Goal: Task Accomplishment & Management: Manage account settings

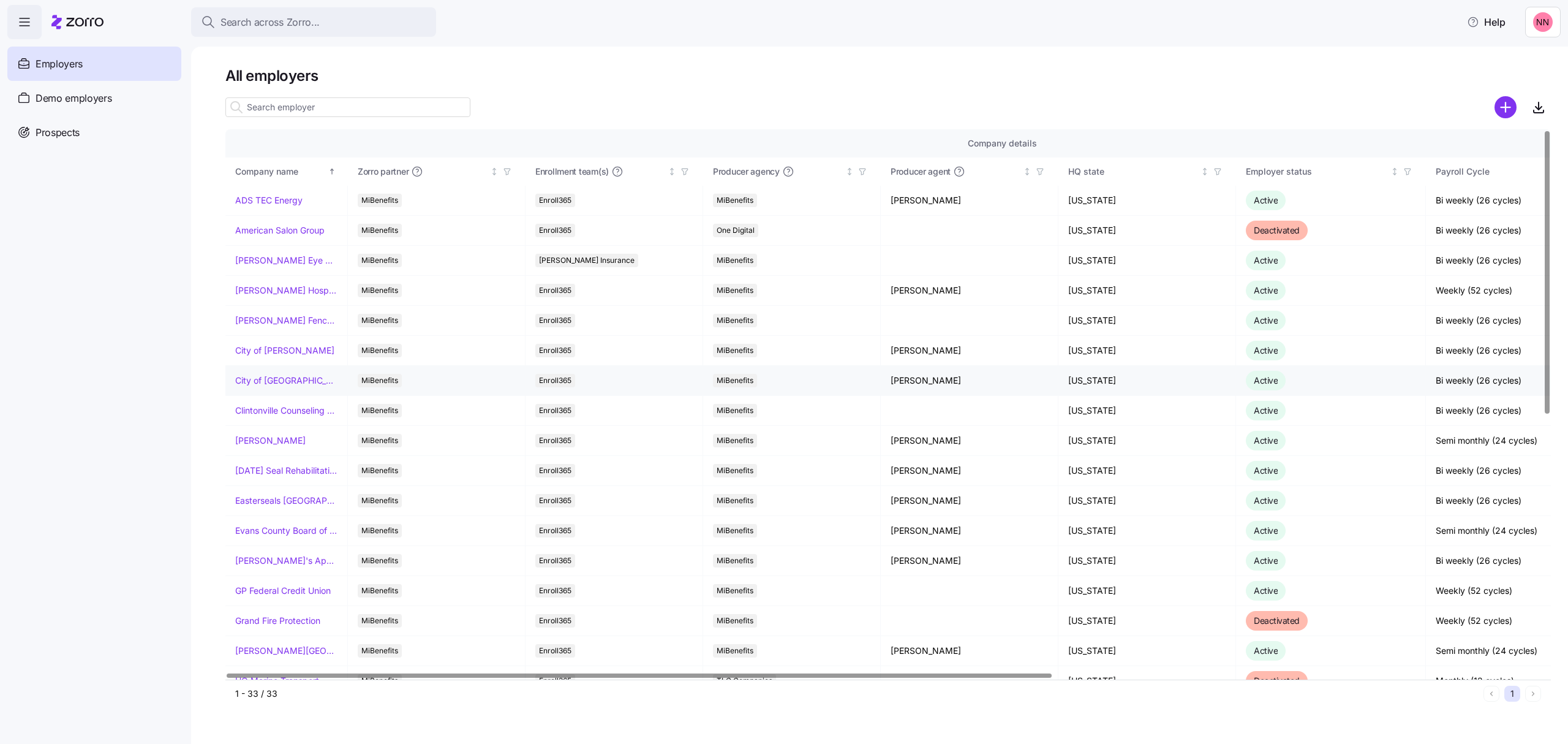
click at [267, 379] on link "City of [GEOGRAPHIC_DATA]" at bounding box center [286, 381] width 102 height 12
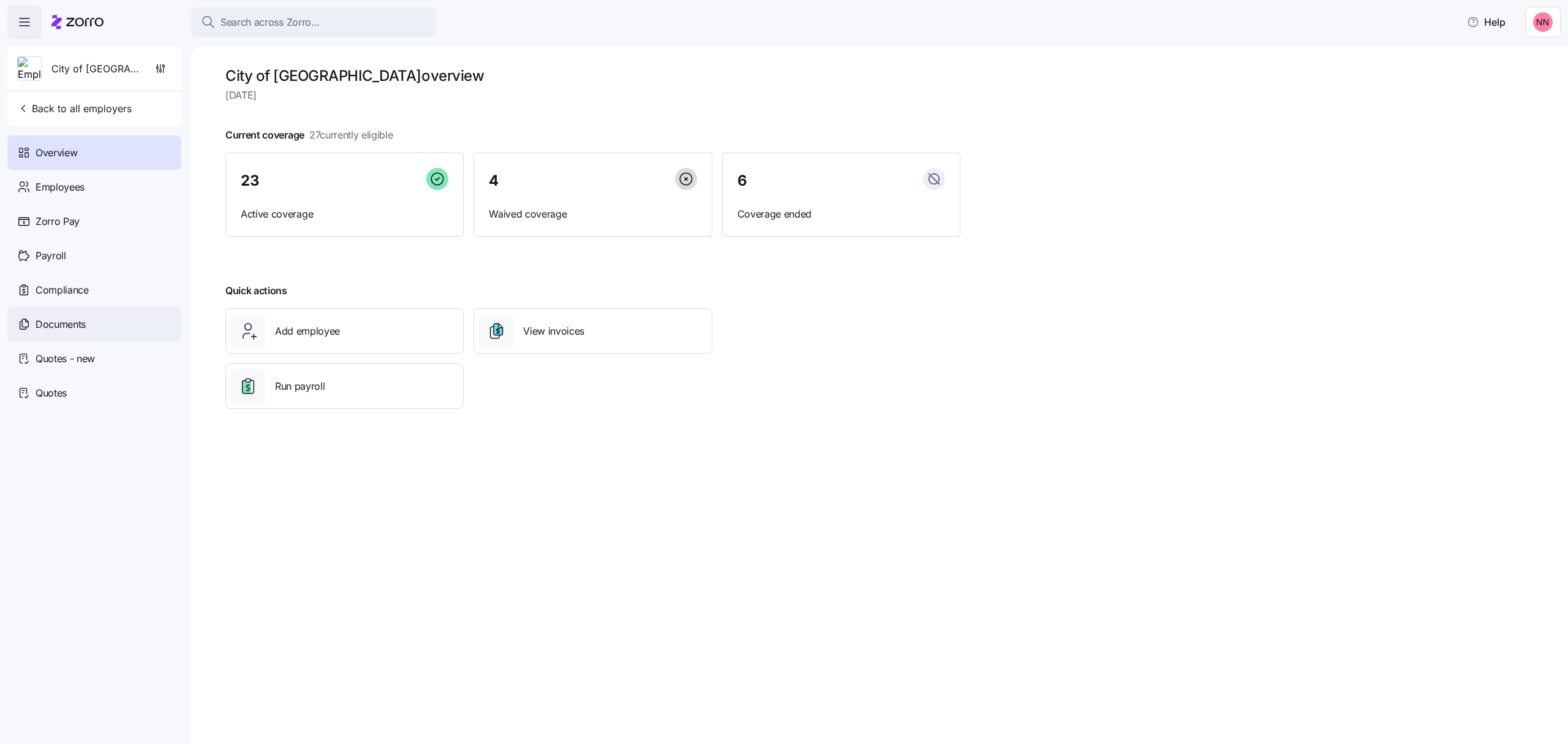
click at [75, 324] on span "Documents" at bounding box center [61, 324] width 50 height 15
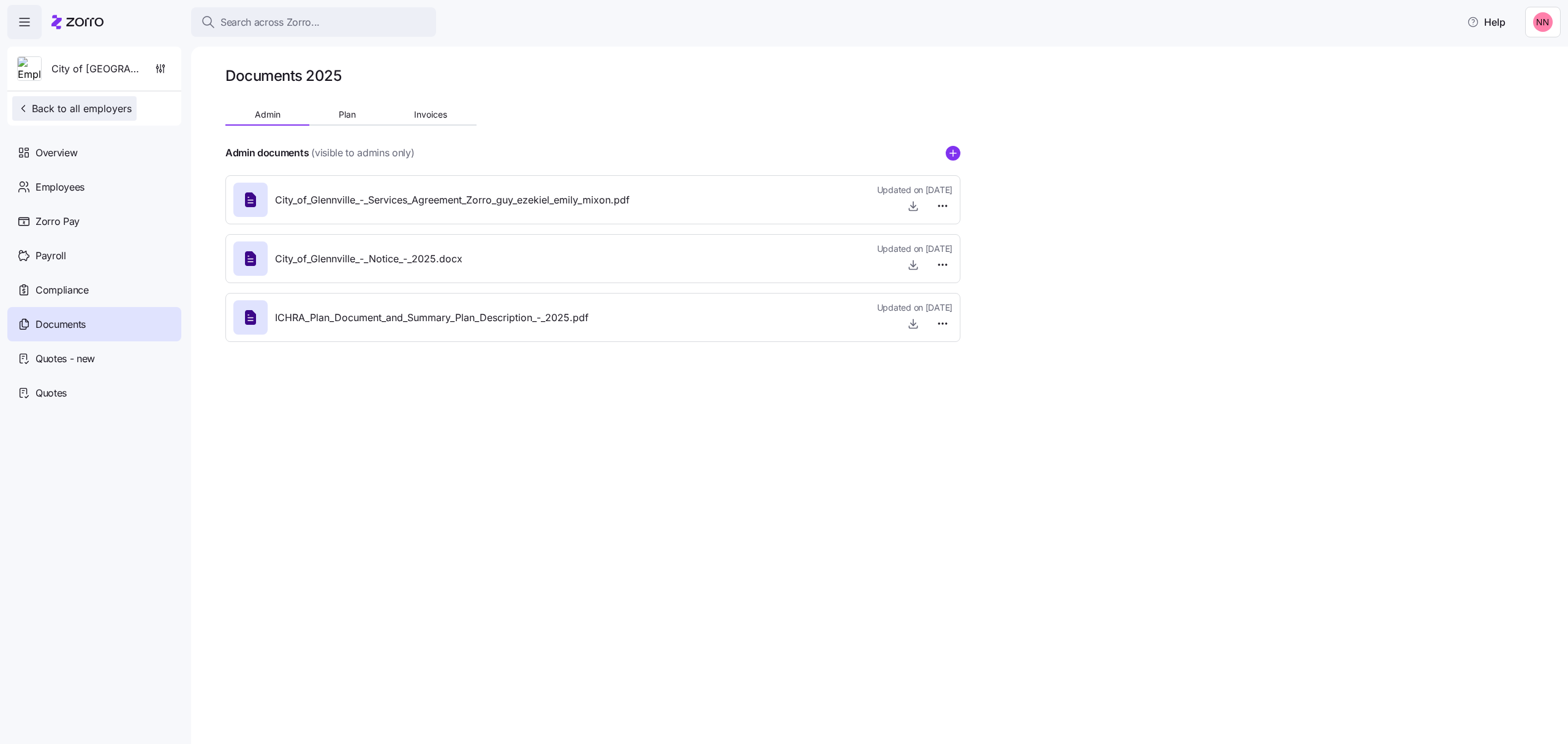
click at [61, 101] on span "Back to all employers" at bounding box center [74, 108] width 115 height 15
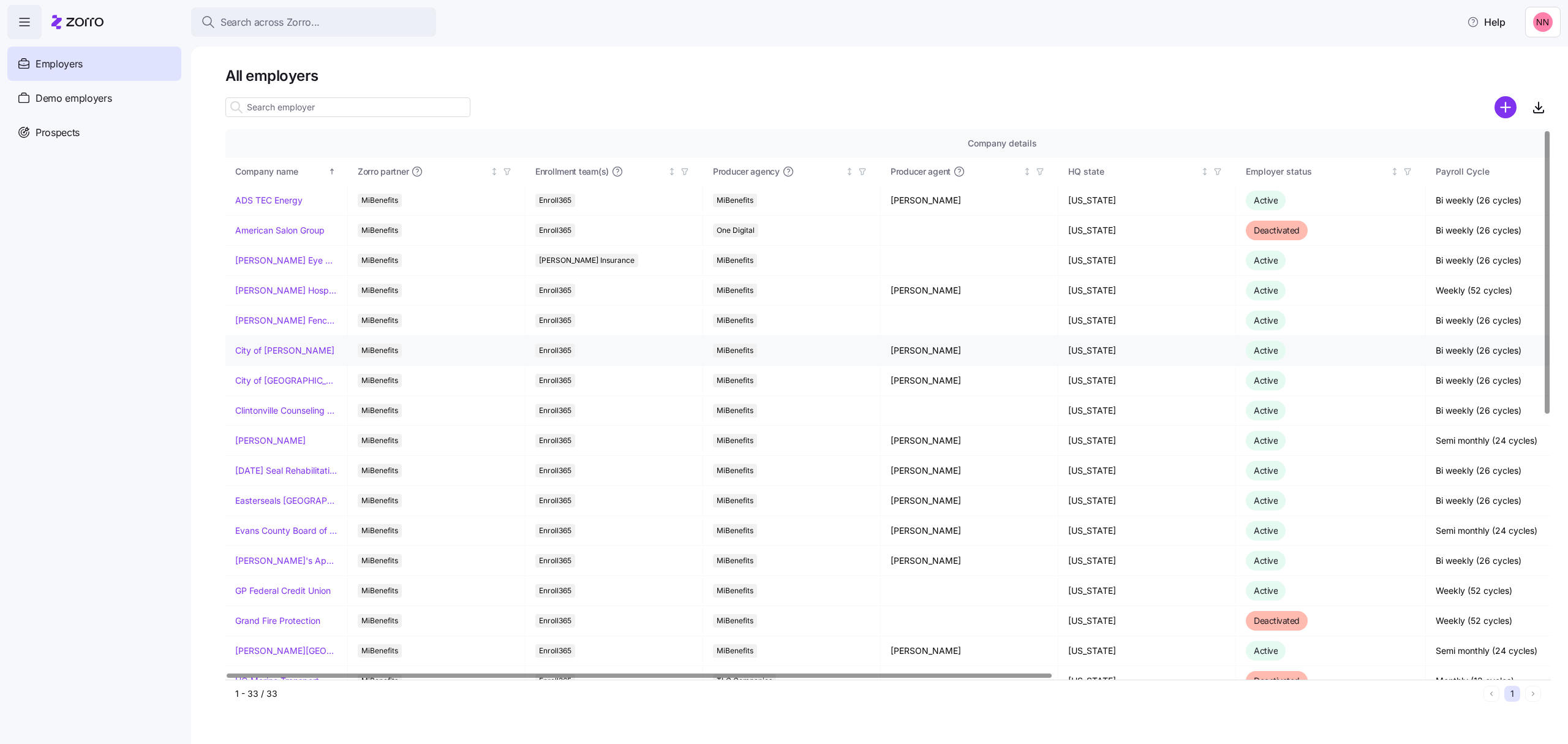
click at [274, 351] on link "City of [PERSON_NAME]" at bounding box center [285, 351] width 99 height 12
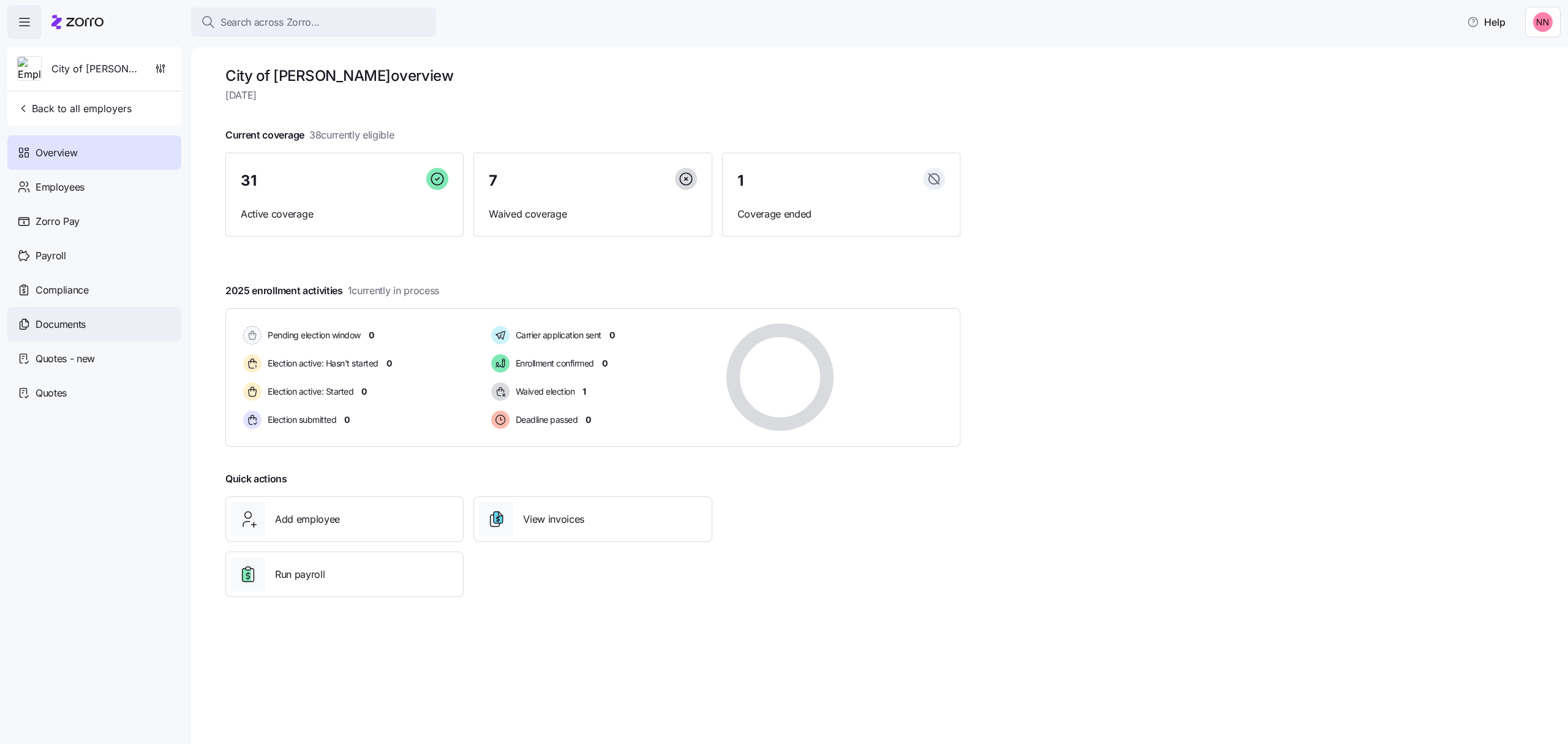
click at [82, 317] on span "Documents" at bounding box center [61, 324] width 50 height 15
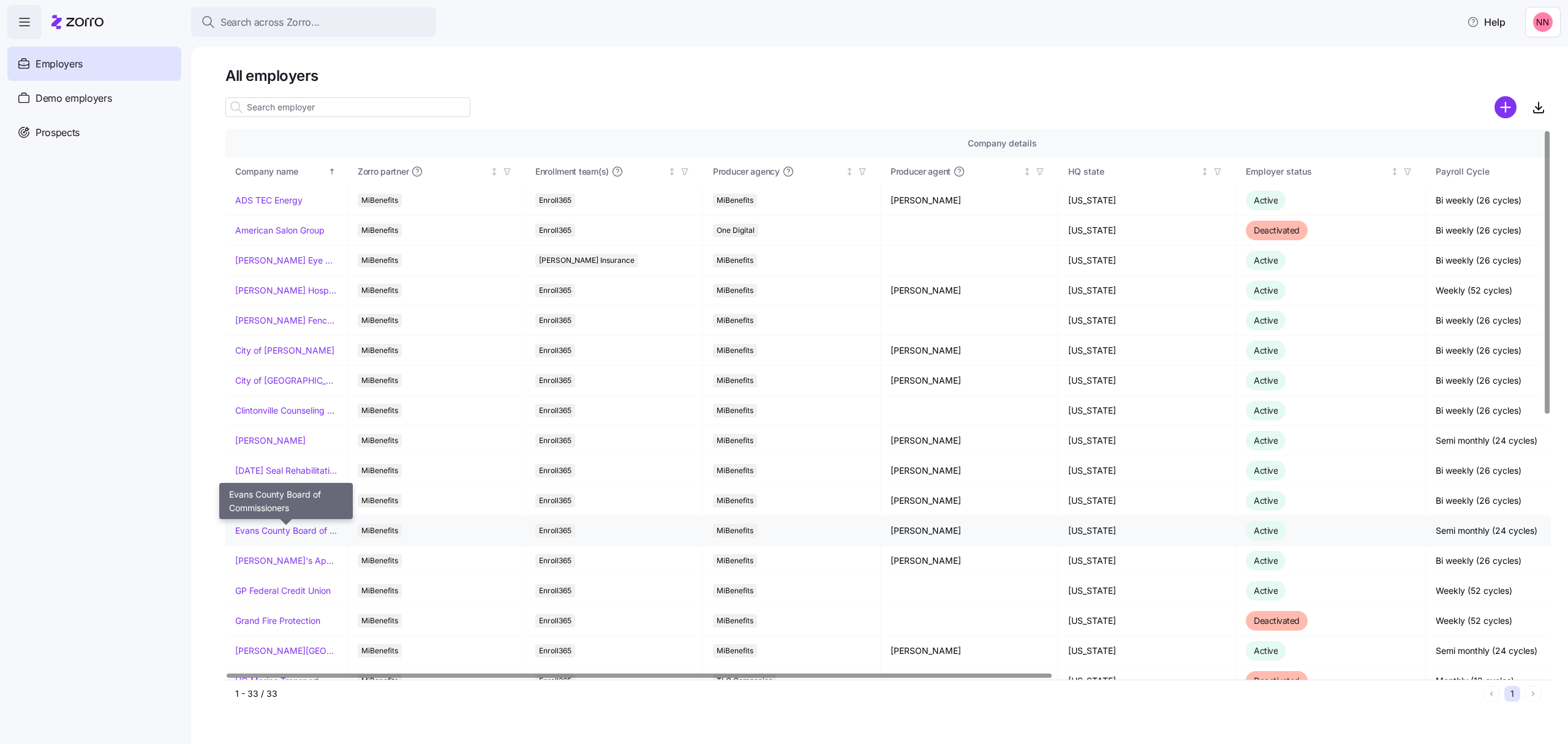
click at [317, 528] on link "Evans County Board of Commissioners" at bounding box center [286, 531] width 102 height 12
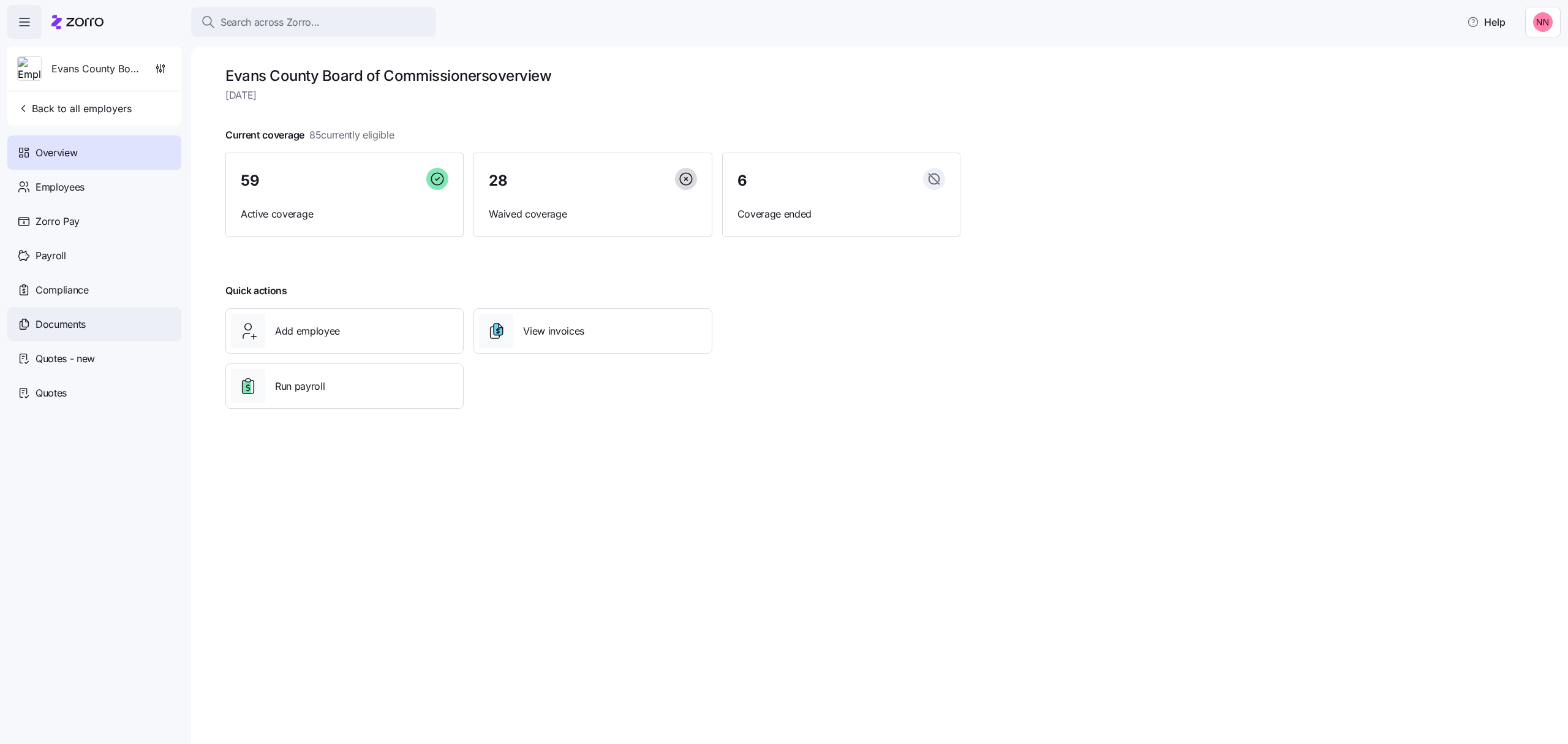
click at [65, 324] on span "Documents" at bounding box center [61, 324] width 50 height 15
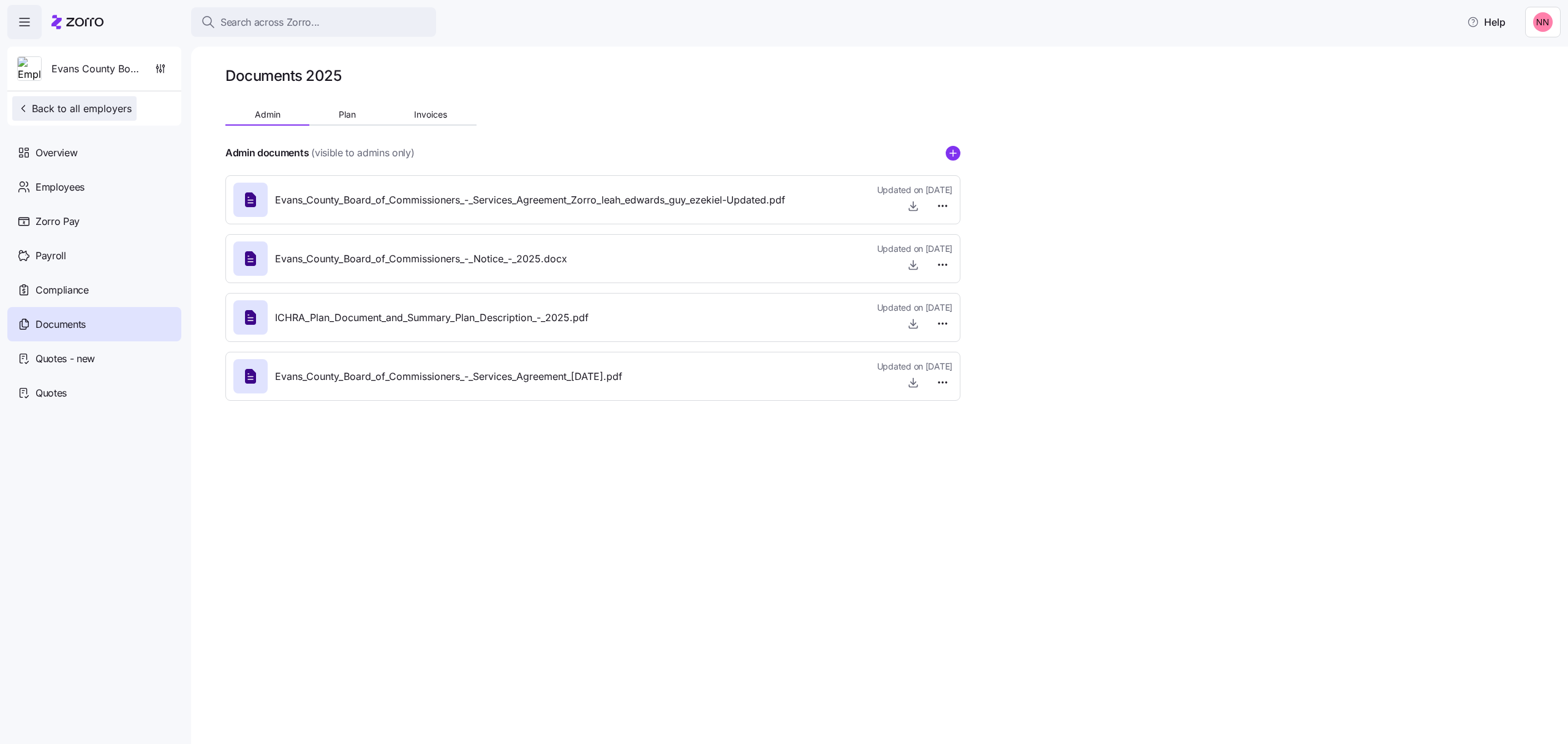
click at [103, 111] on span "Back to all employers" at bounding box center [74, 108] width 115 height 15
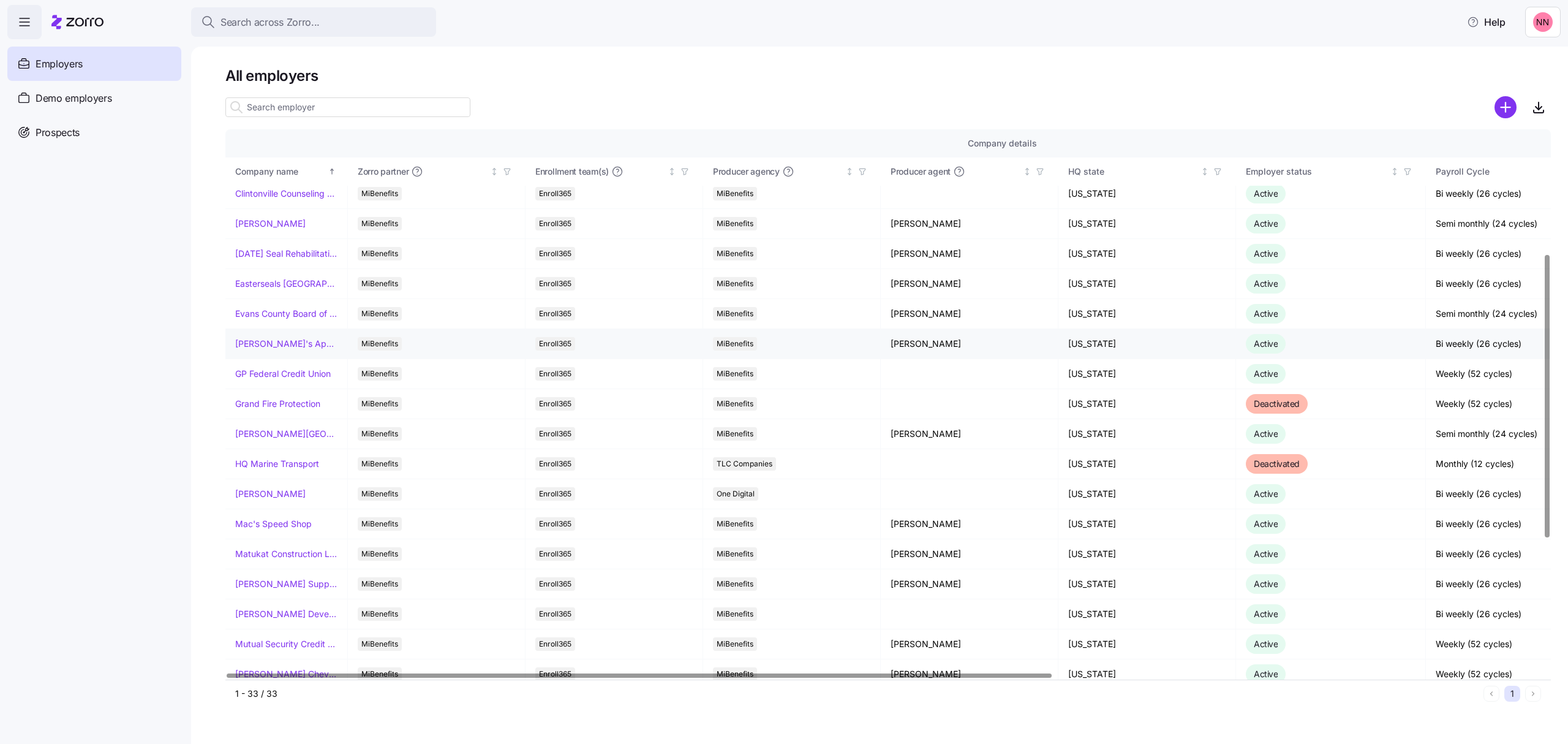
scroll to position [245, 0]
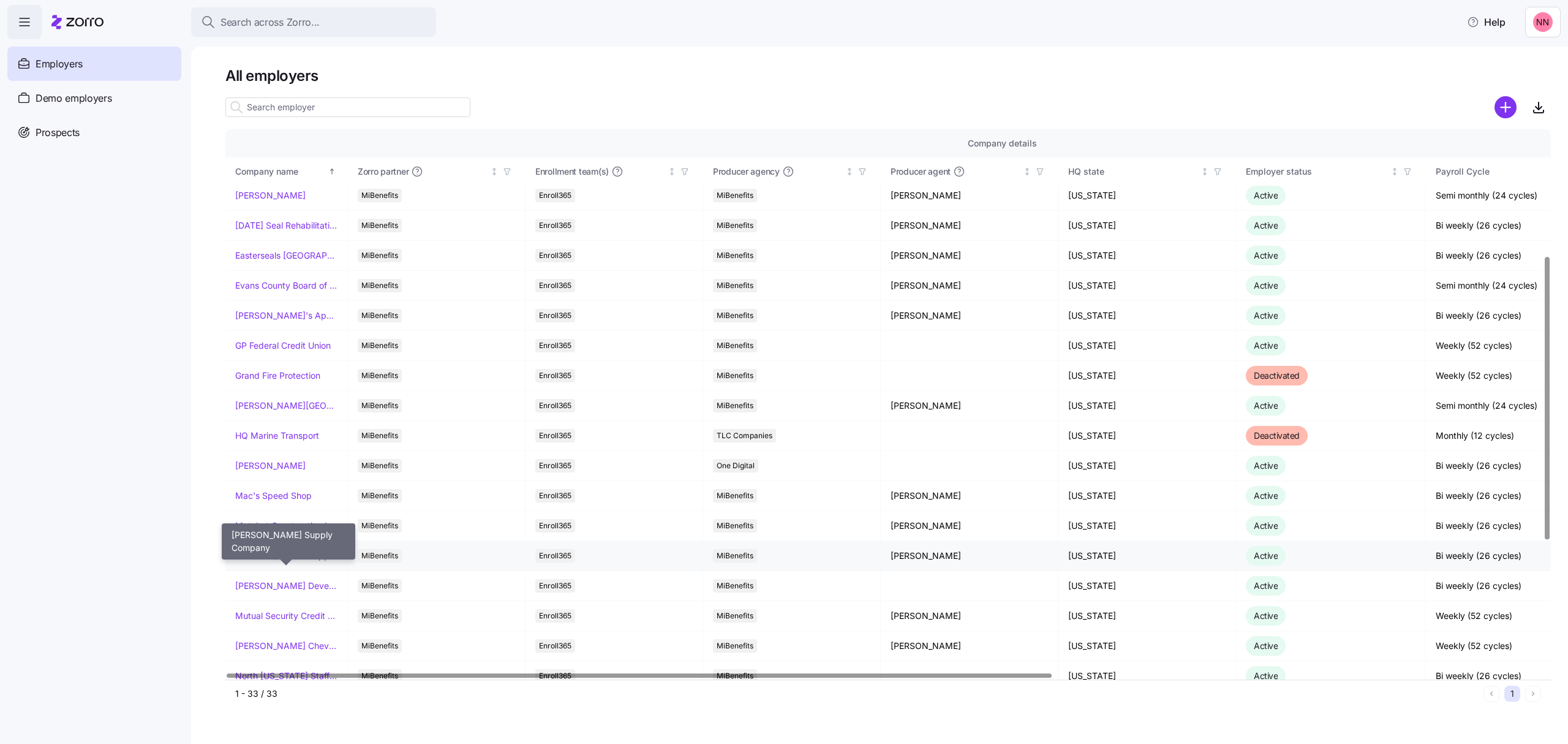
click at [307, 557] on link "[PERSON_NAME] Supply Company" at bounding box center [286, 556] width 102 height 12
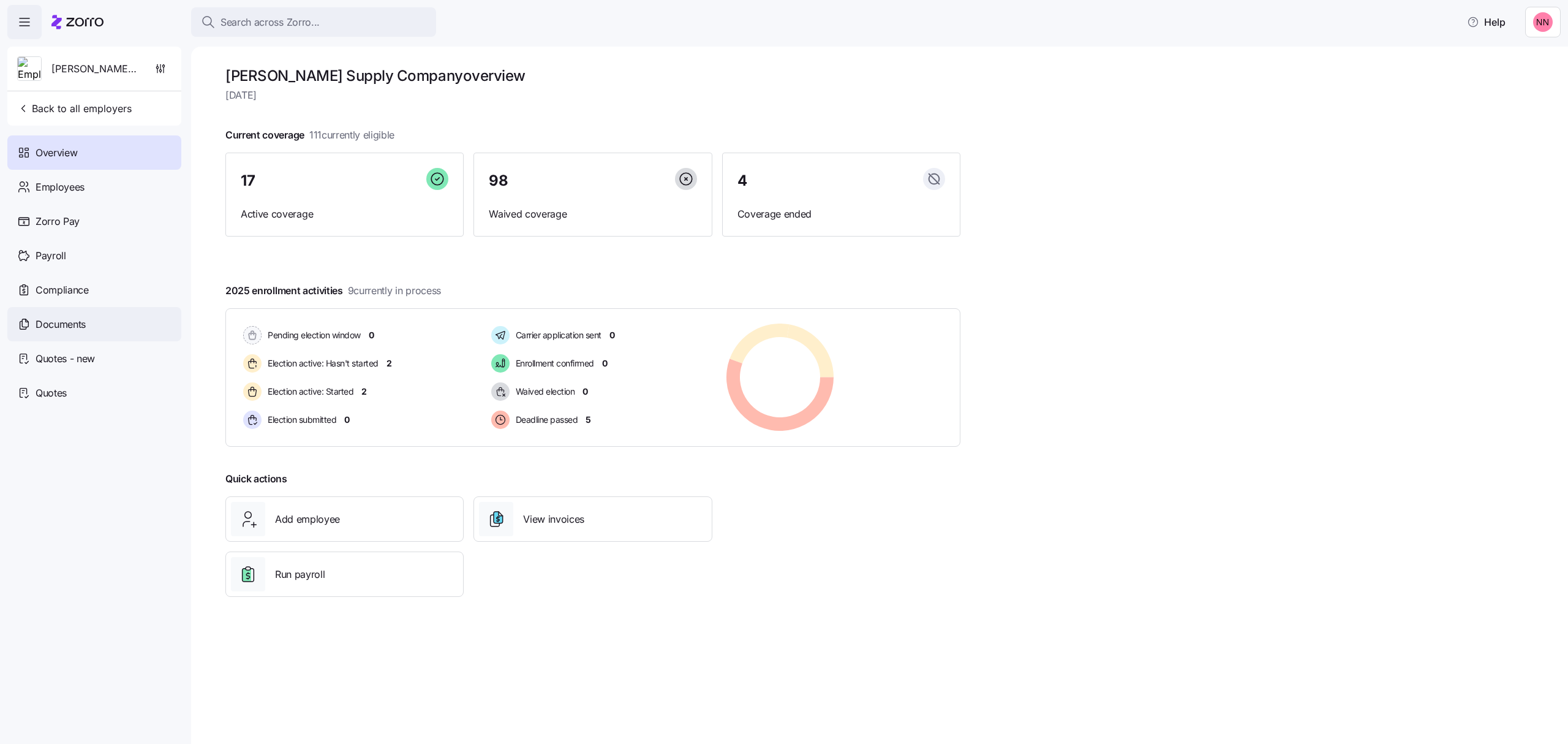
click at [54, 321] on span "Documents" at bounding box center [61, 324] width 50 height 15
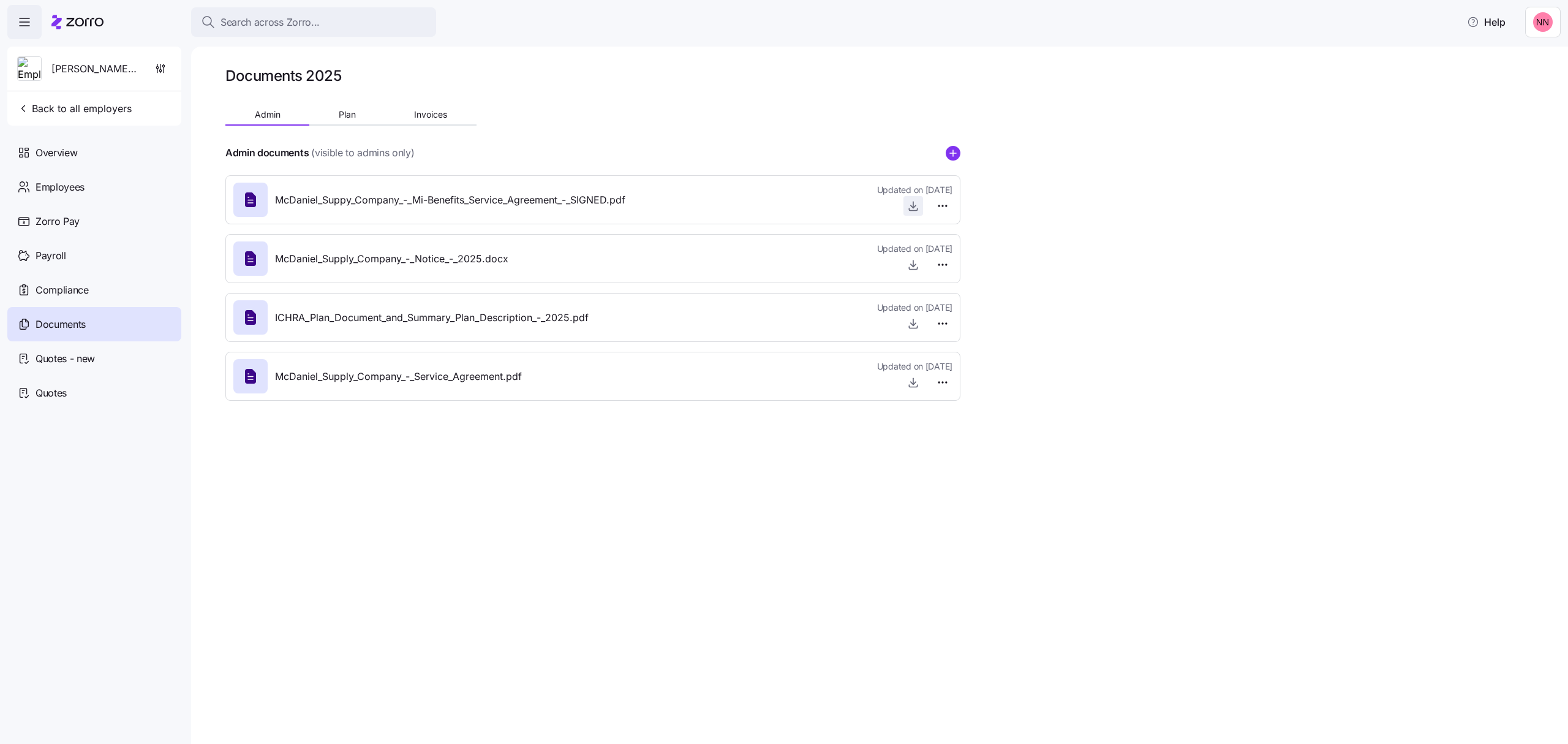
click at [910, 205] on icon "button" at bounding box center [913, 206] width 12 height 12
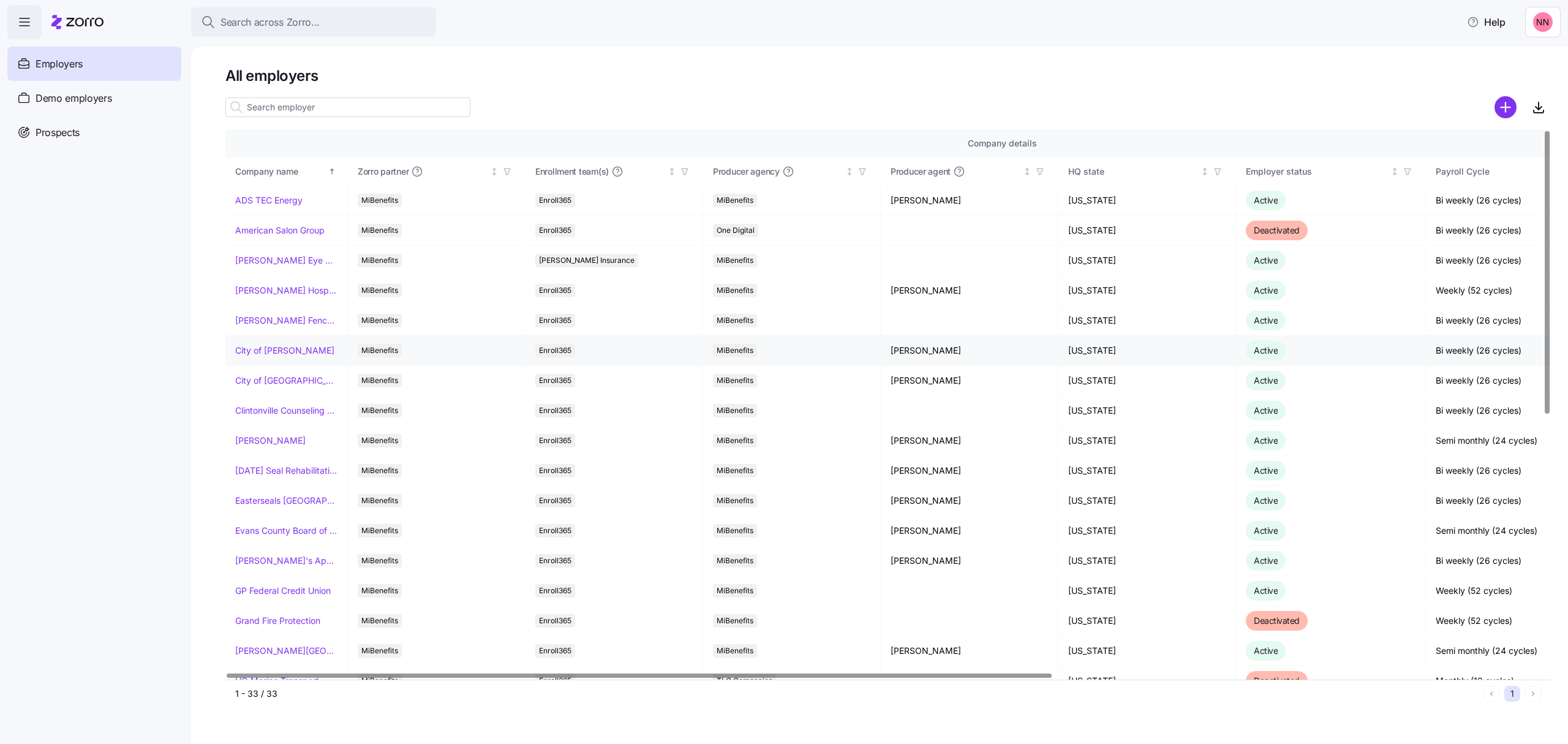
click at [273, 353] on link "City of [PERSON_NAME]" at bounding box center [285, 351] width 99 height 12
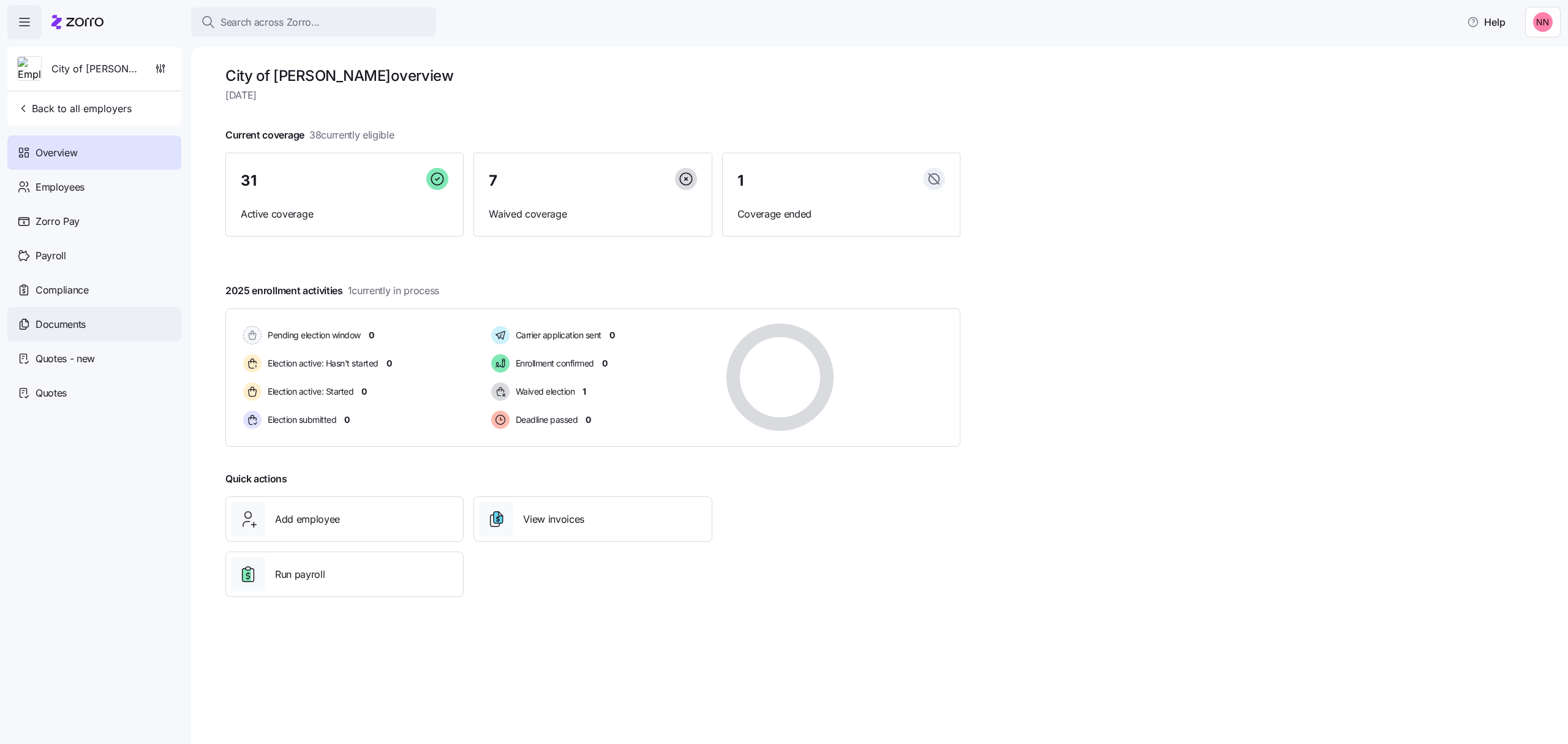
click at [44, 319] on span "Documents" at bounding box center [61, 324] width 50 height 15
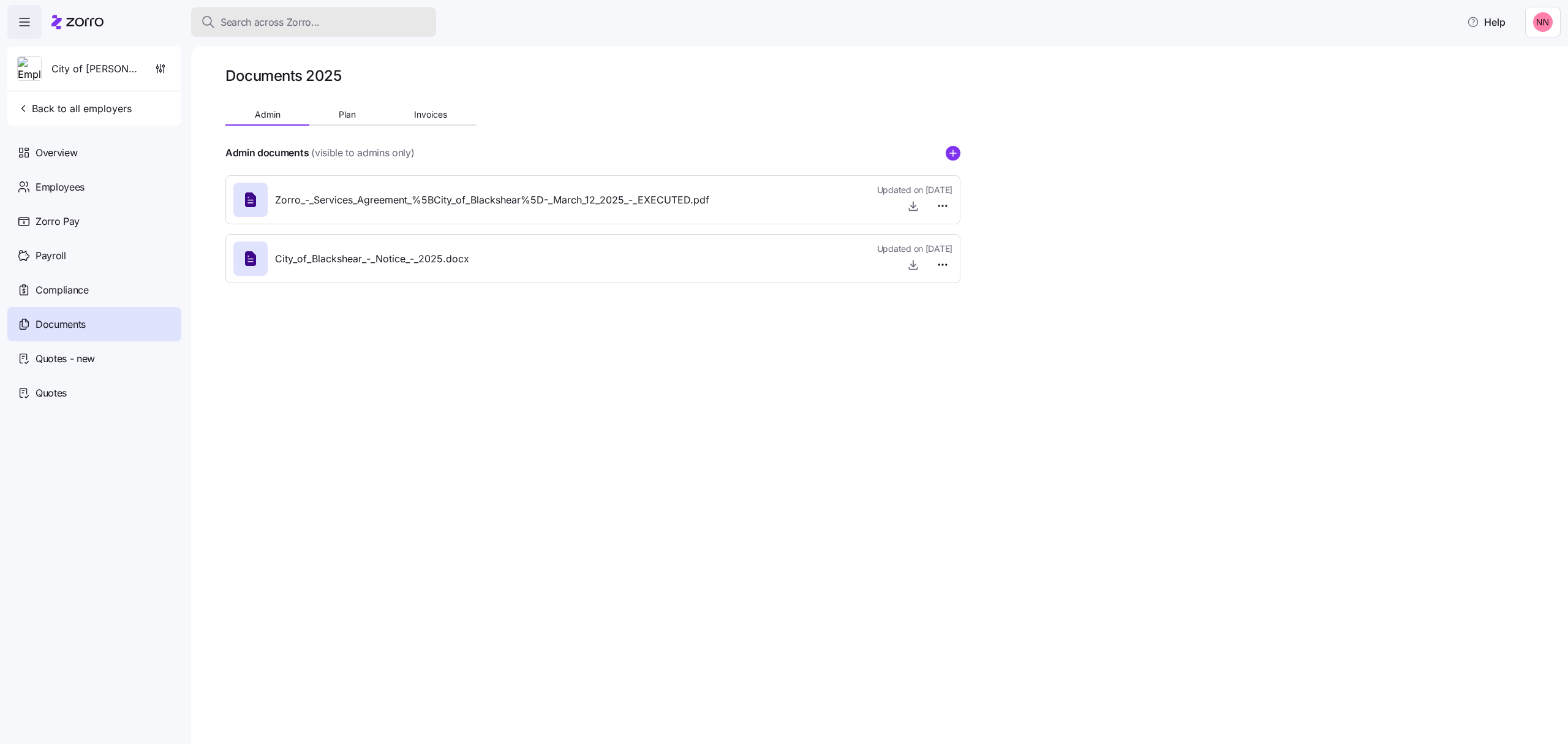
click at [358, 15] on div "Search across Zorro..." at bounding box center [314, 22] width 225 height 15
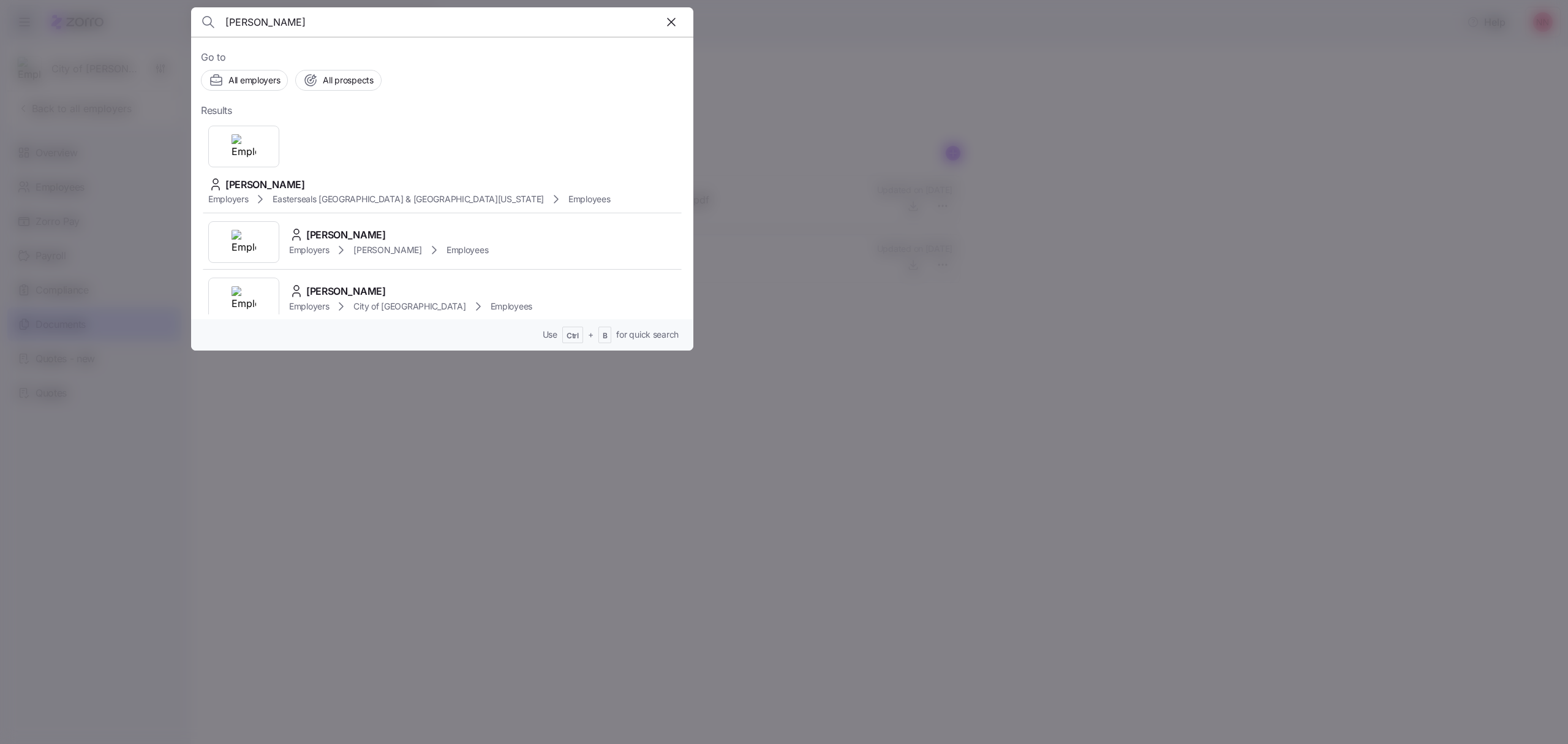
type input "cruz"
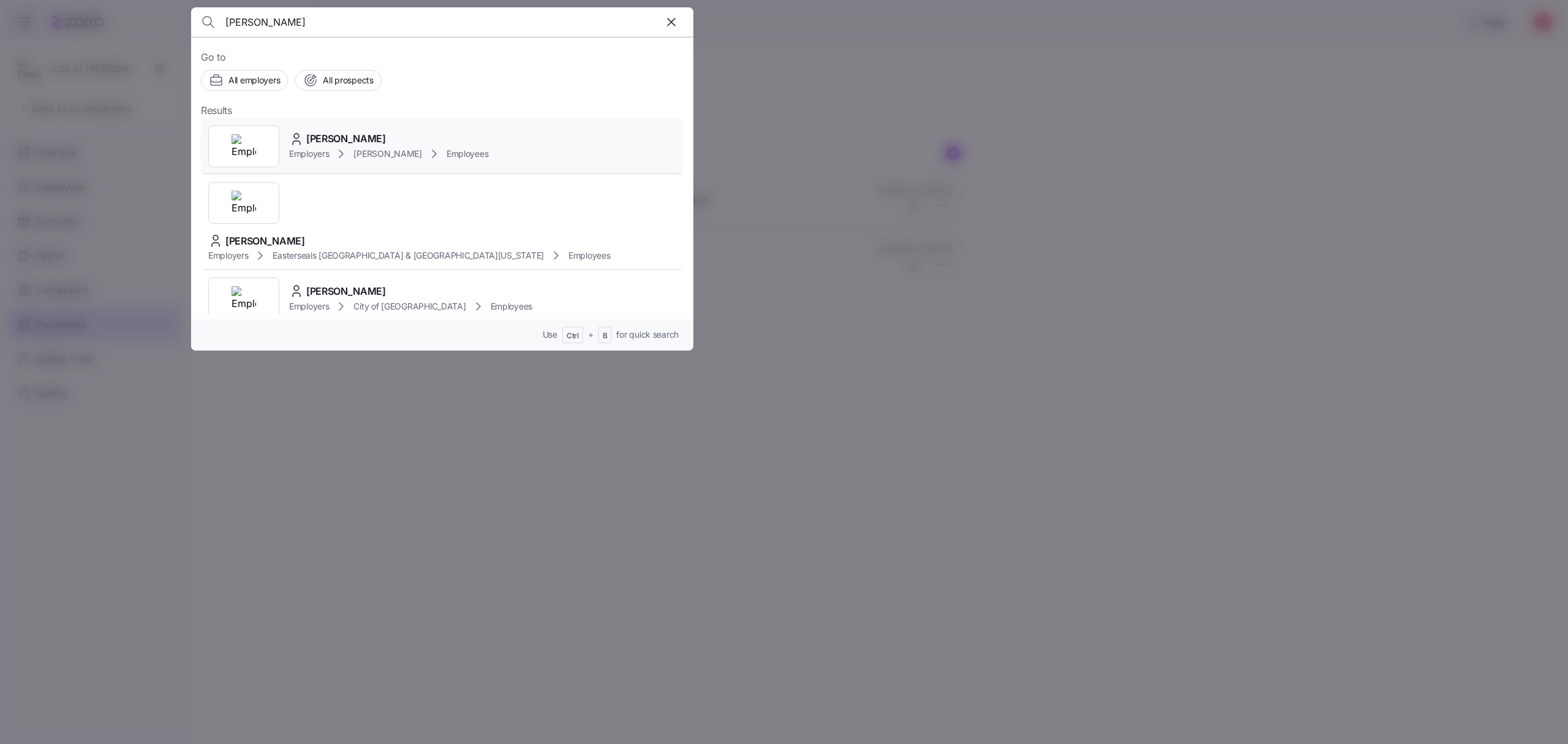
click at [347, 147] on icon at bounding box center [341, 154] width 15 height 15
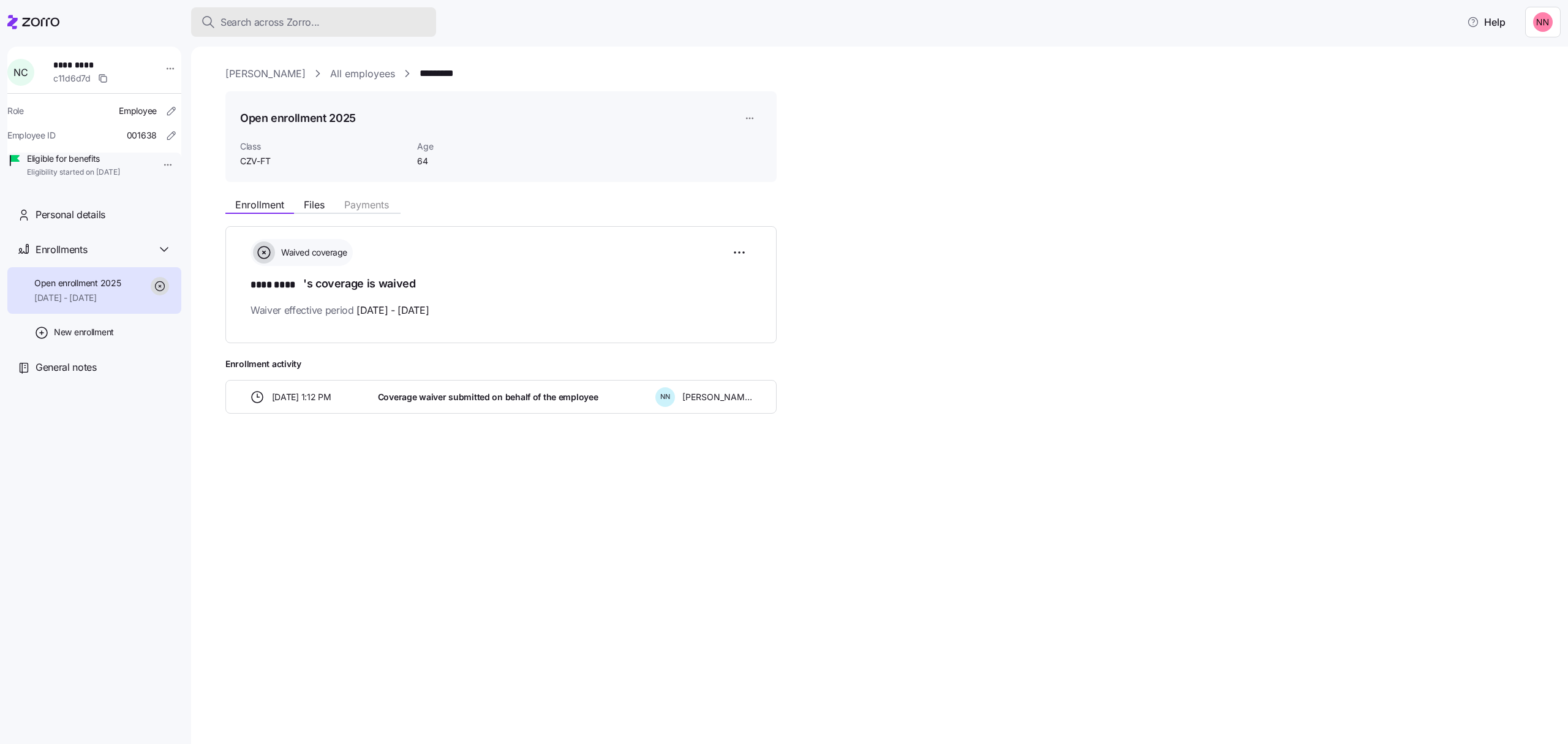
click at [292, 12] on button "Search across Zorro..." at bounding box center [314, 22] width 245 height 29
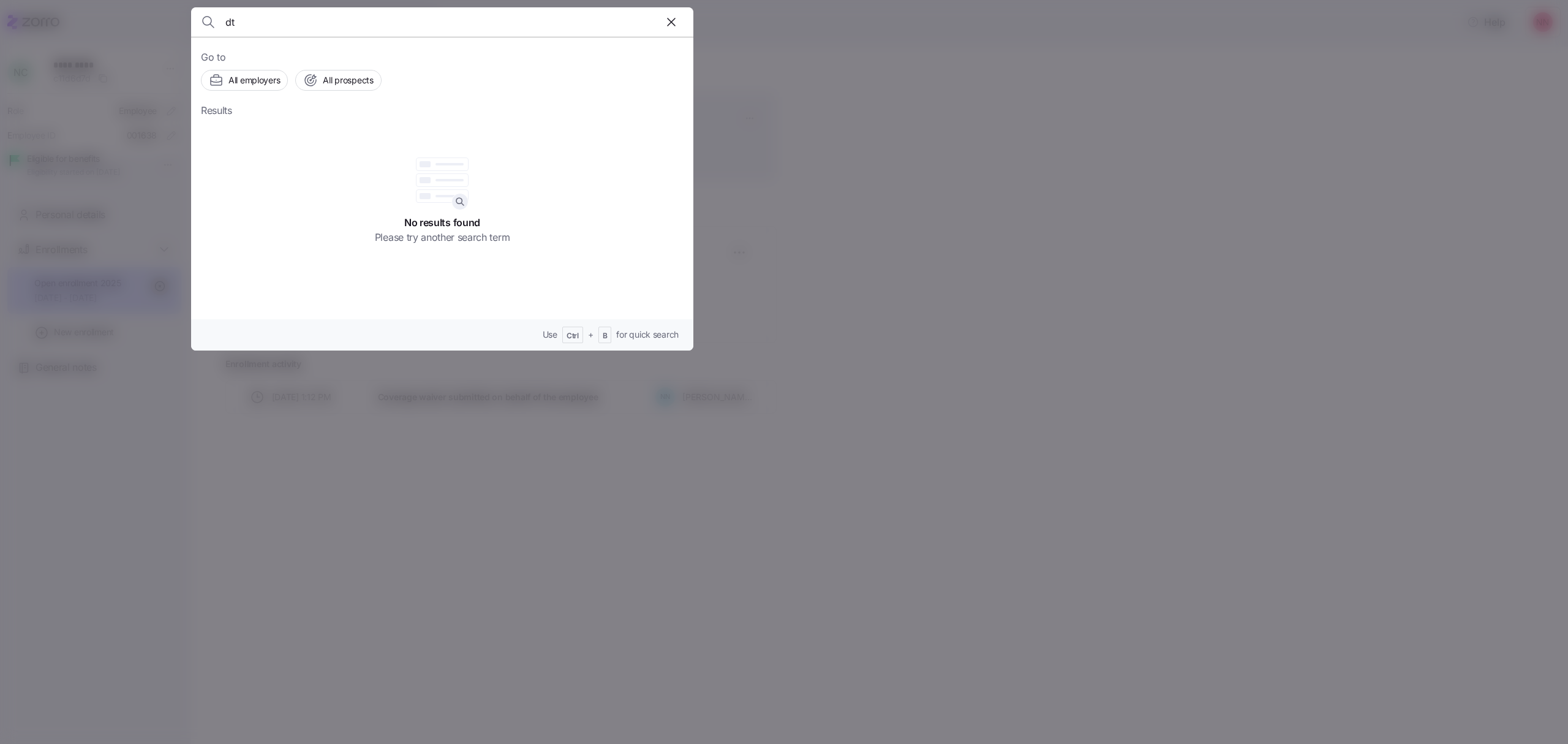
type input "d"
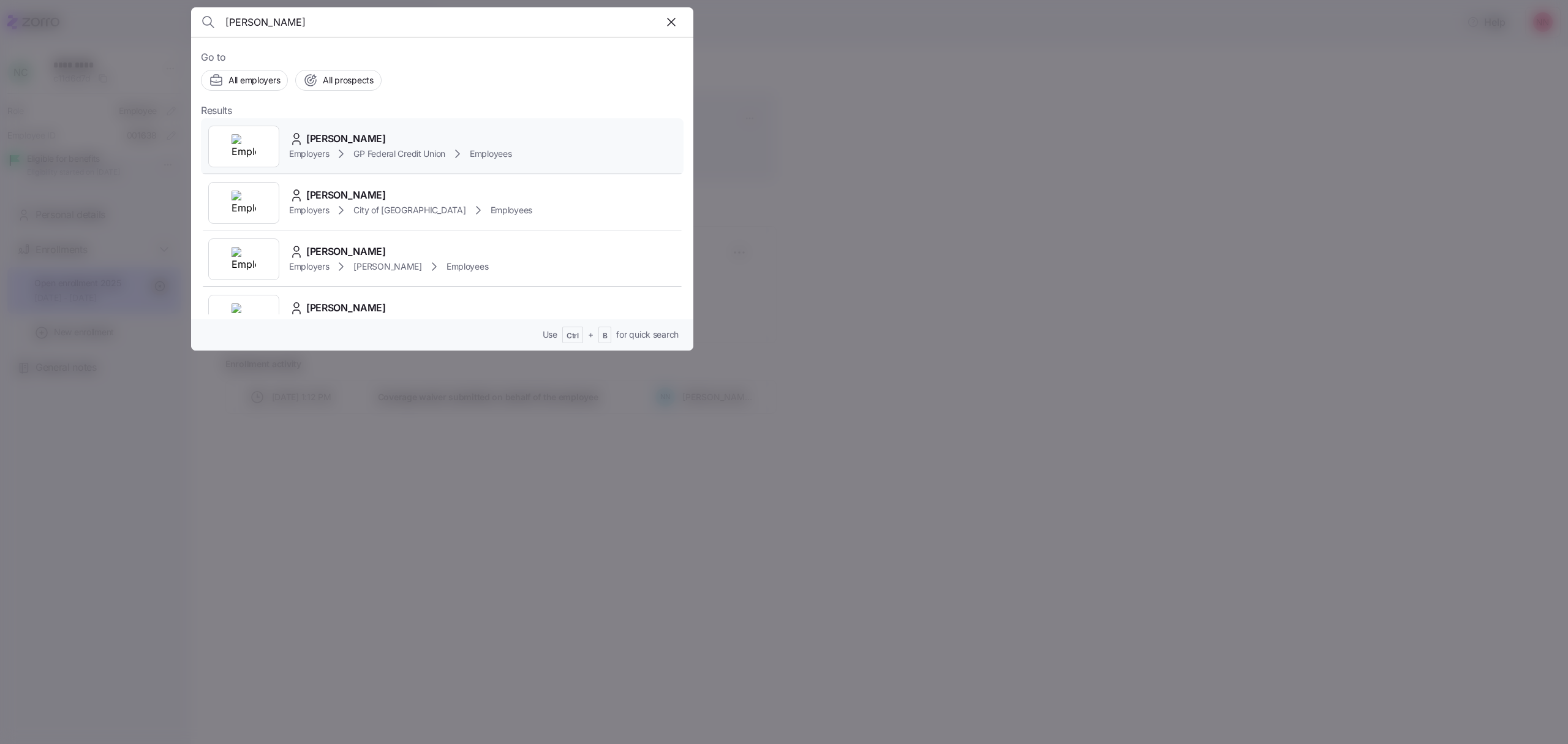
type input "stanley"
click at [343, 148] on icon at bounding box center [341, 154] width 15 height 15
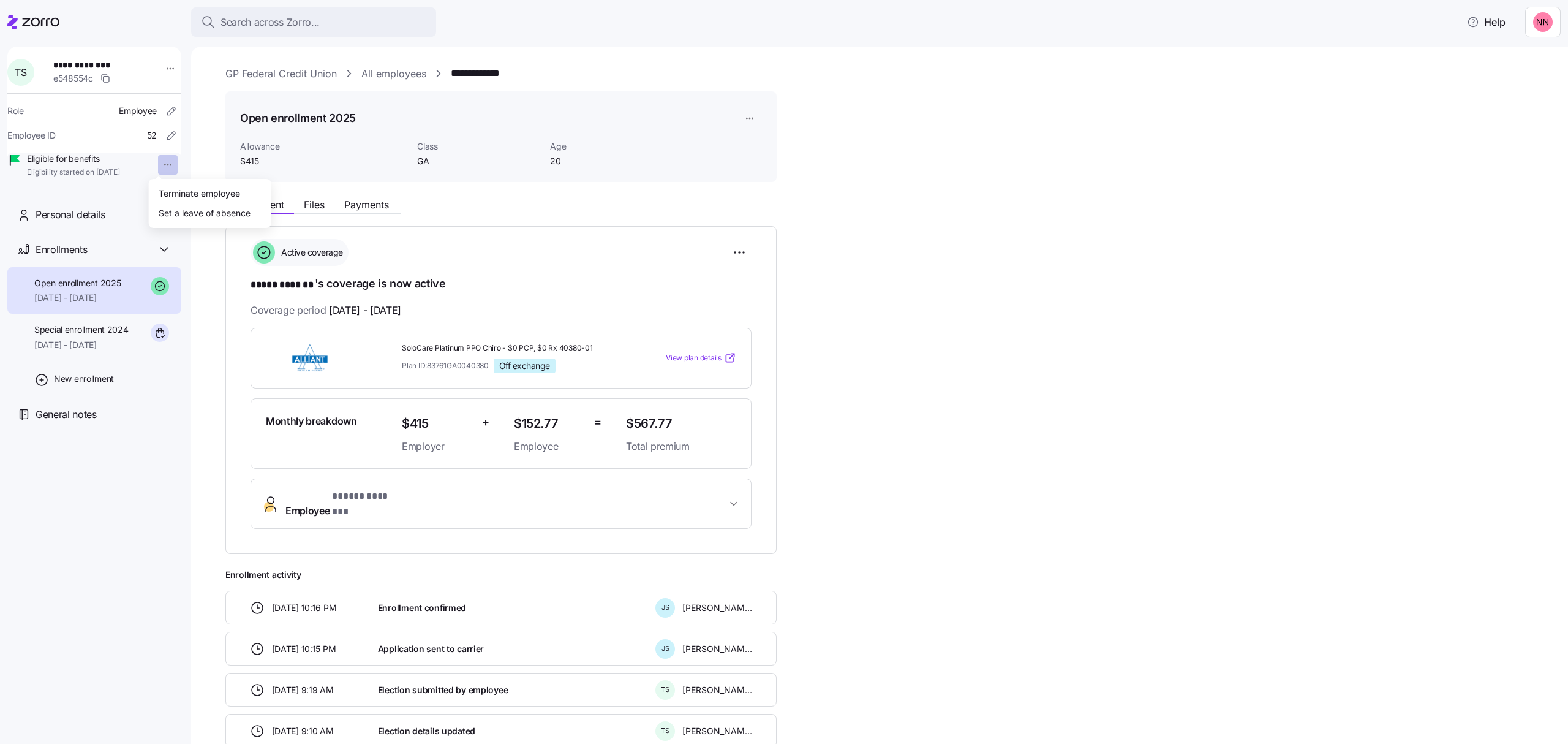
click at [162, 165] on html "**********" at bounding box center [784, 368] width 1568 height 737
click at [167, 192] on div "Terminate employee" at bounding box center [199, 193] width 81 height 13
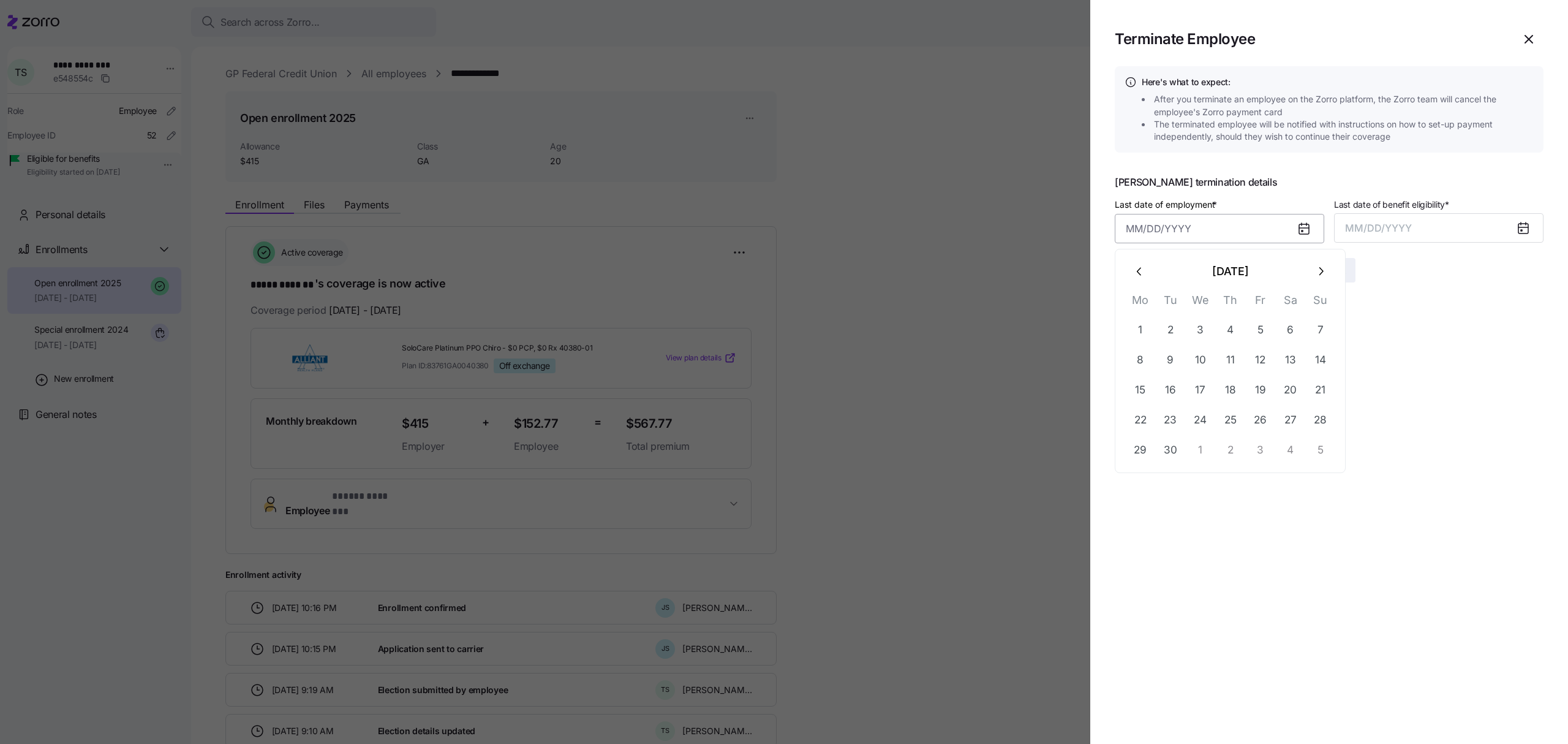
click at [1237, 232] on input "Last date of employment *" at bounding box center [1219, 229] width 209 height 29
click at [1138, 412] on button "22" at bounding box center [1140, 420] width 29 height 29
type input "September 22, 2025"
click at [1360, 226] on span "MM/DD/YYYY" at bounding box center [1378, 228] width 67 height 12
click at [1520, 361] on button "Sep" at bounding box center [1519, 365] width 70 height 29
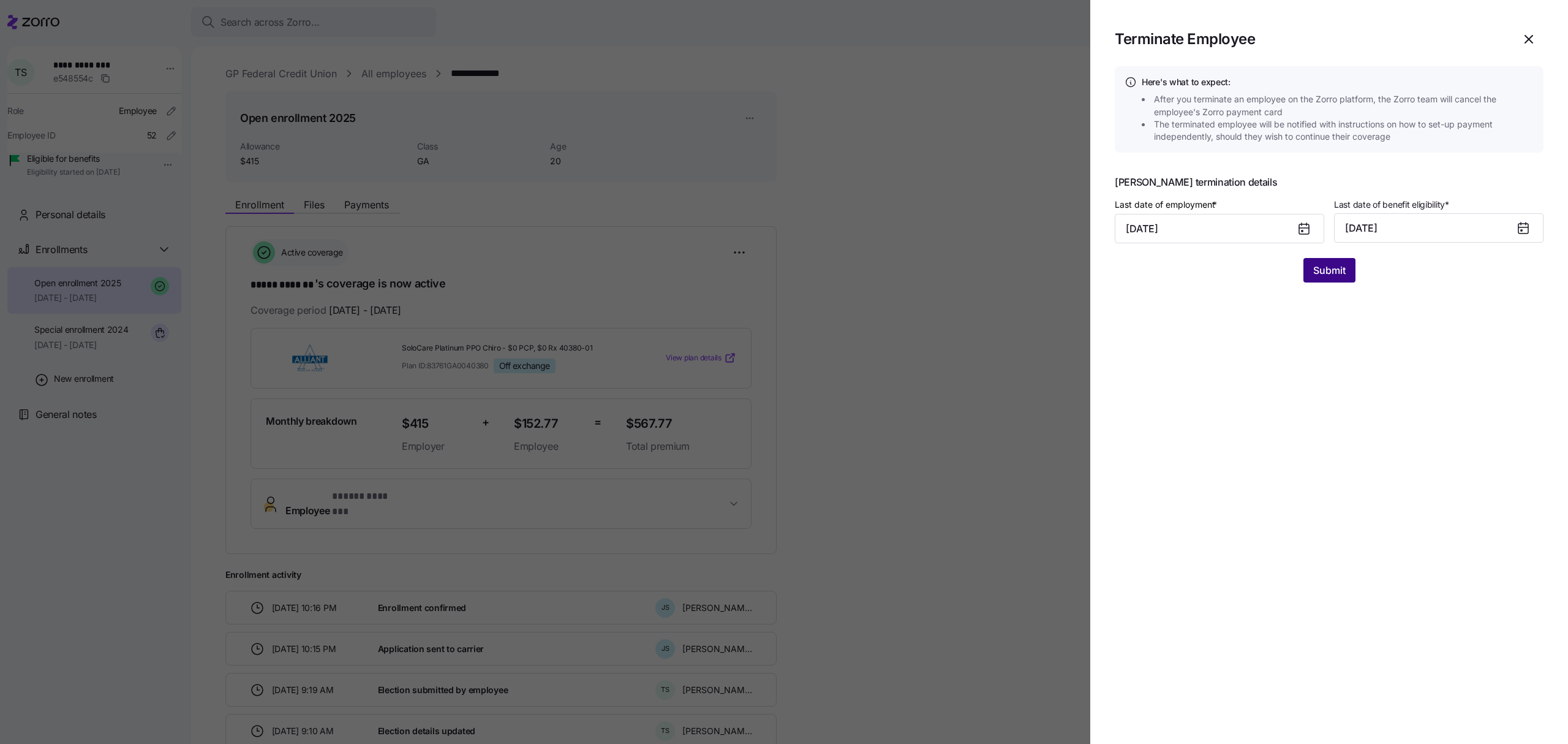
click at [1341, 272] on span "Submit" at bounding box center [1329, 270] width 32 height 15
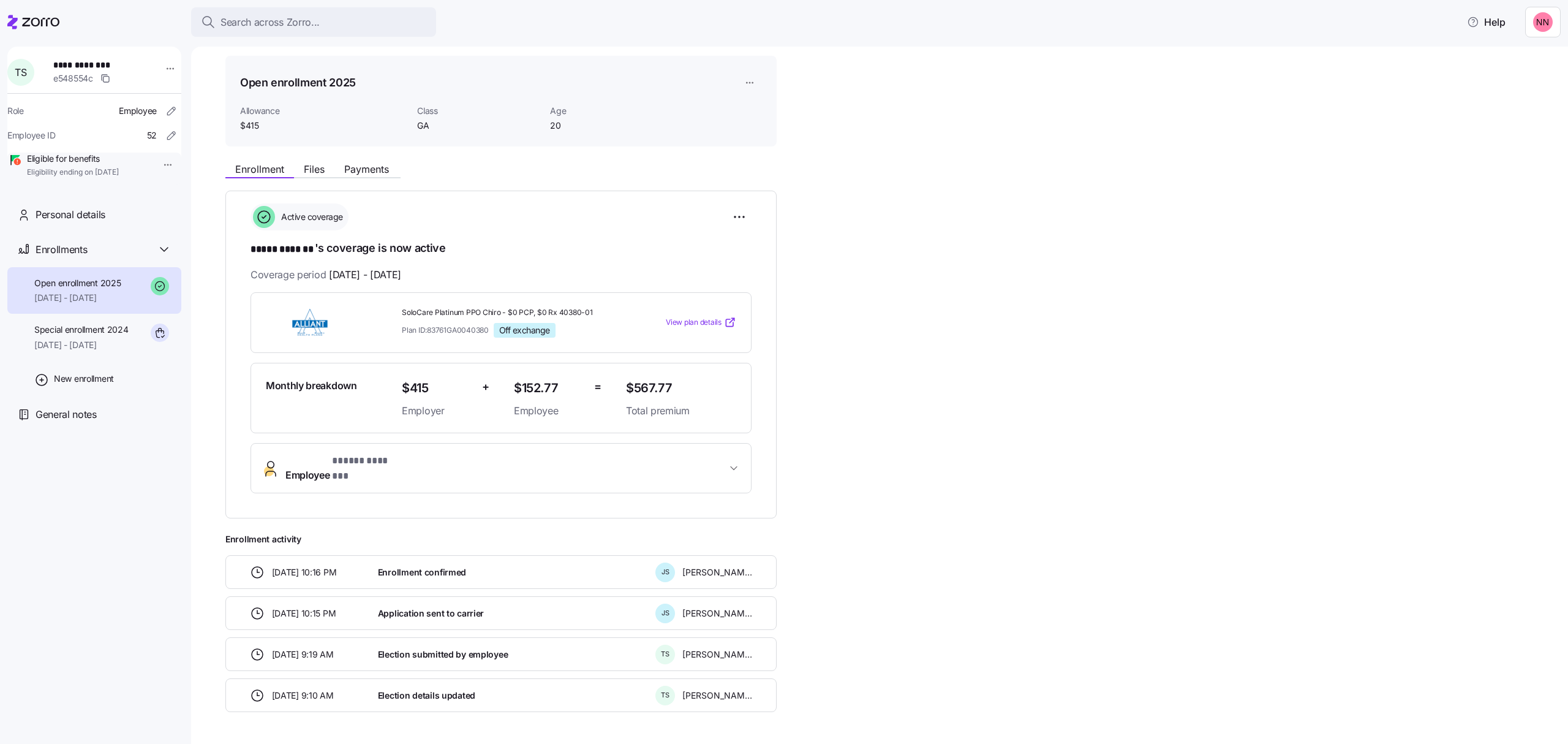
scroll to position [69, 0]
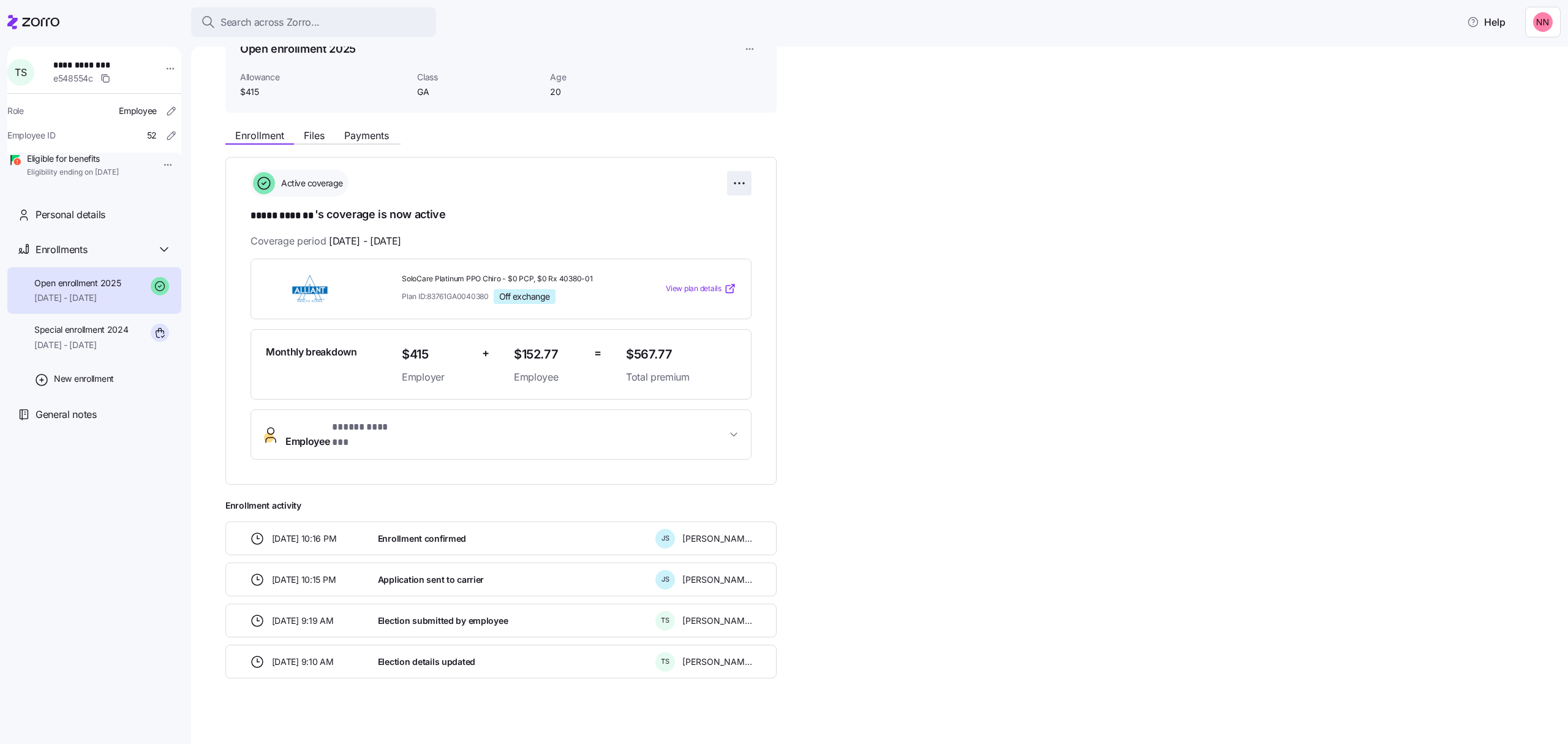
click at [742, 174] on html "**********" at bounding box center [784, 368] width 1568 height 737
click at [703, 226] on div "Change enrollment details" at bounding box center [670, 233] width 144 height 20
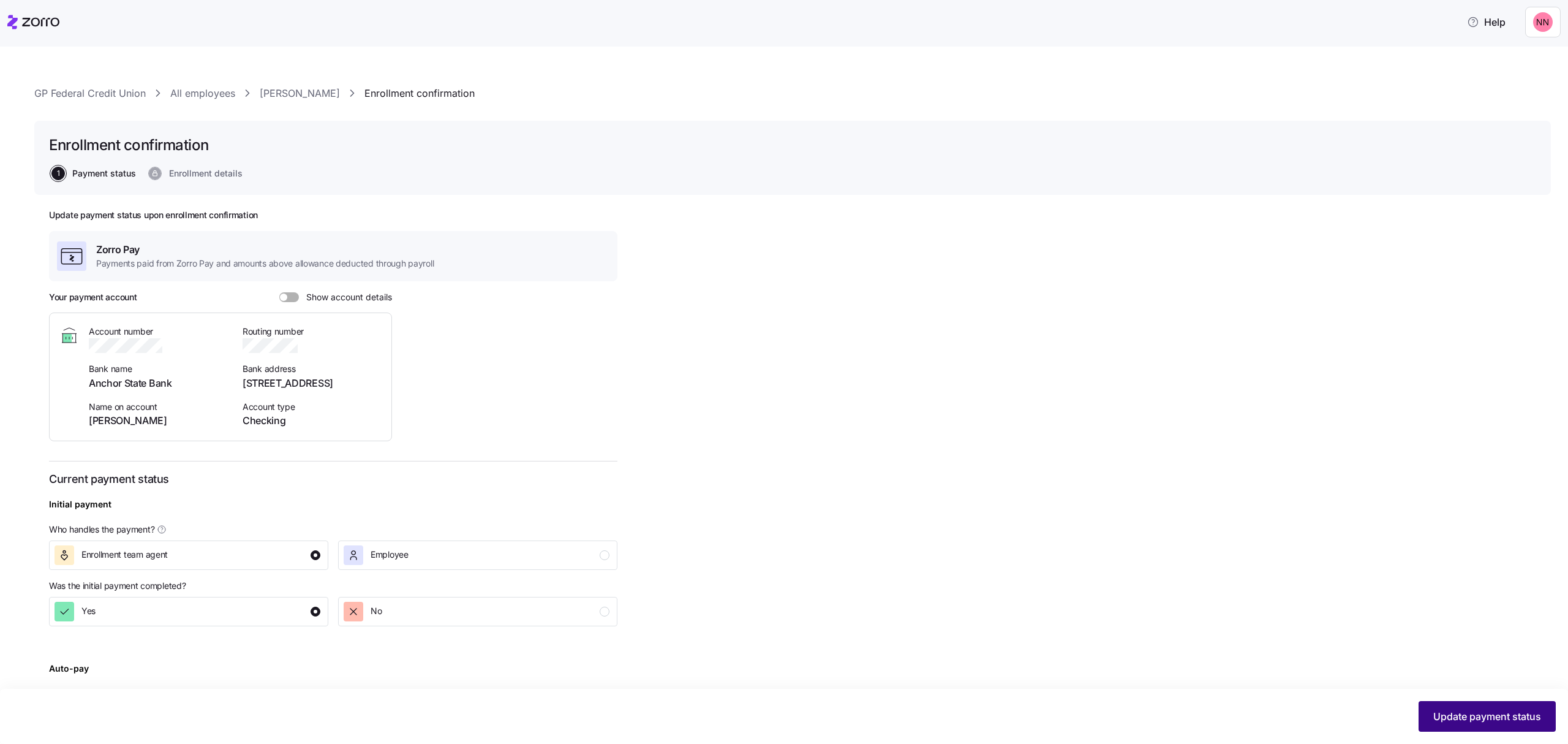
click at [1466, 719] on span "Update payment status" at bounding box center [1487, 716] width 108 height 15
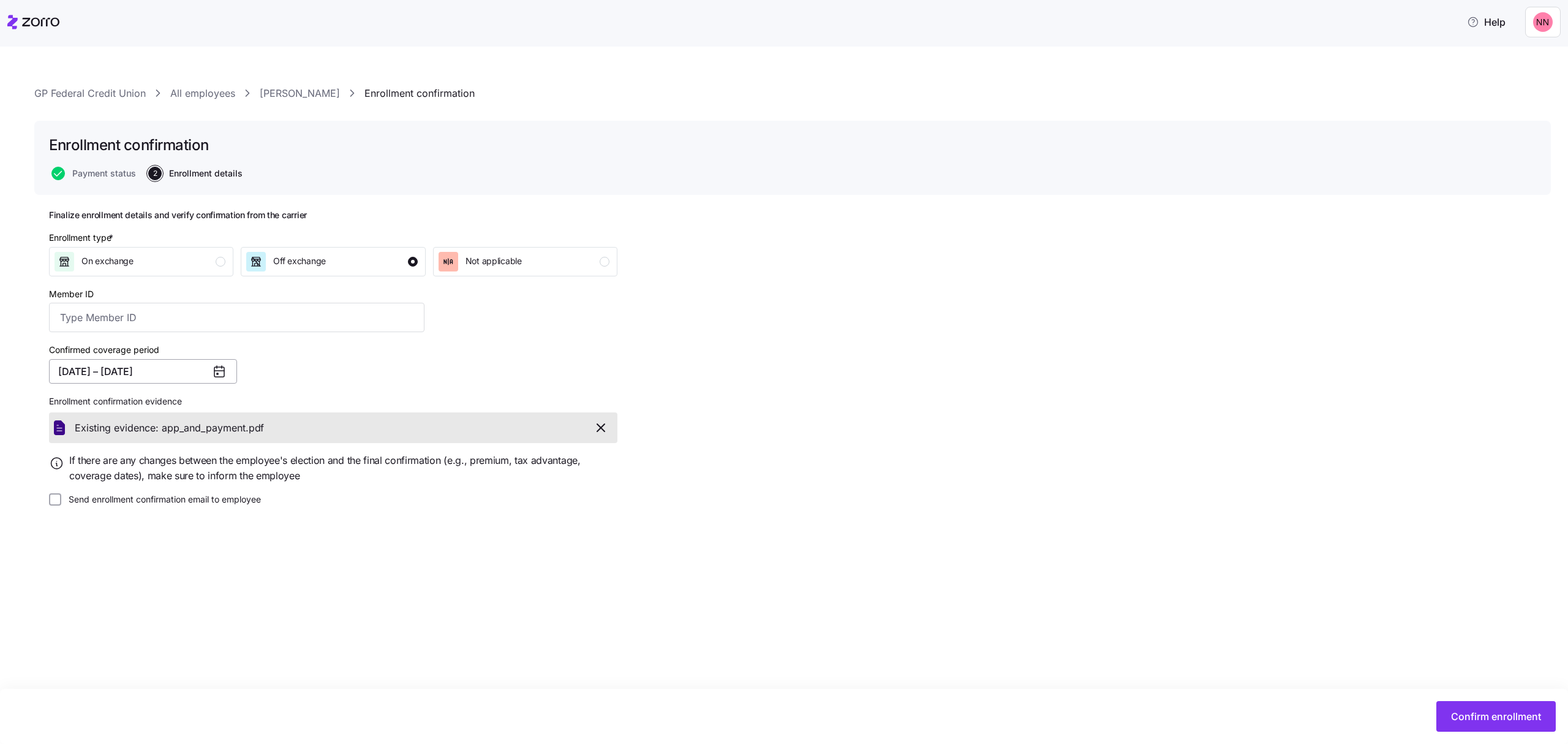
click at [157, 368] on button "01/01/2025 – 12/31/2025" at bounding box center [143, 371] width 188 height 25
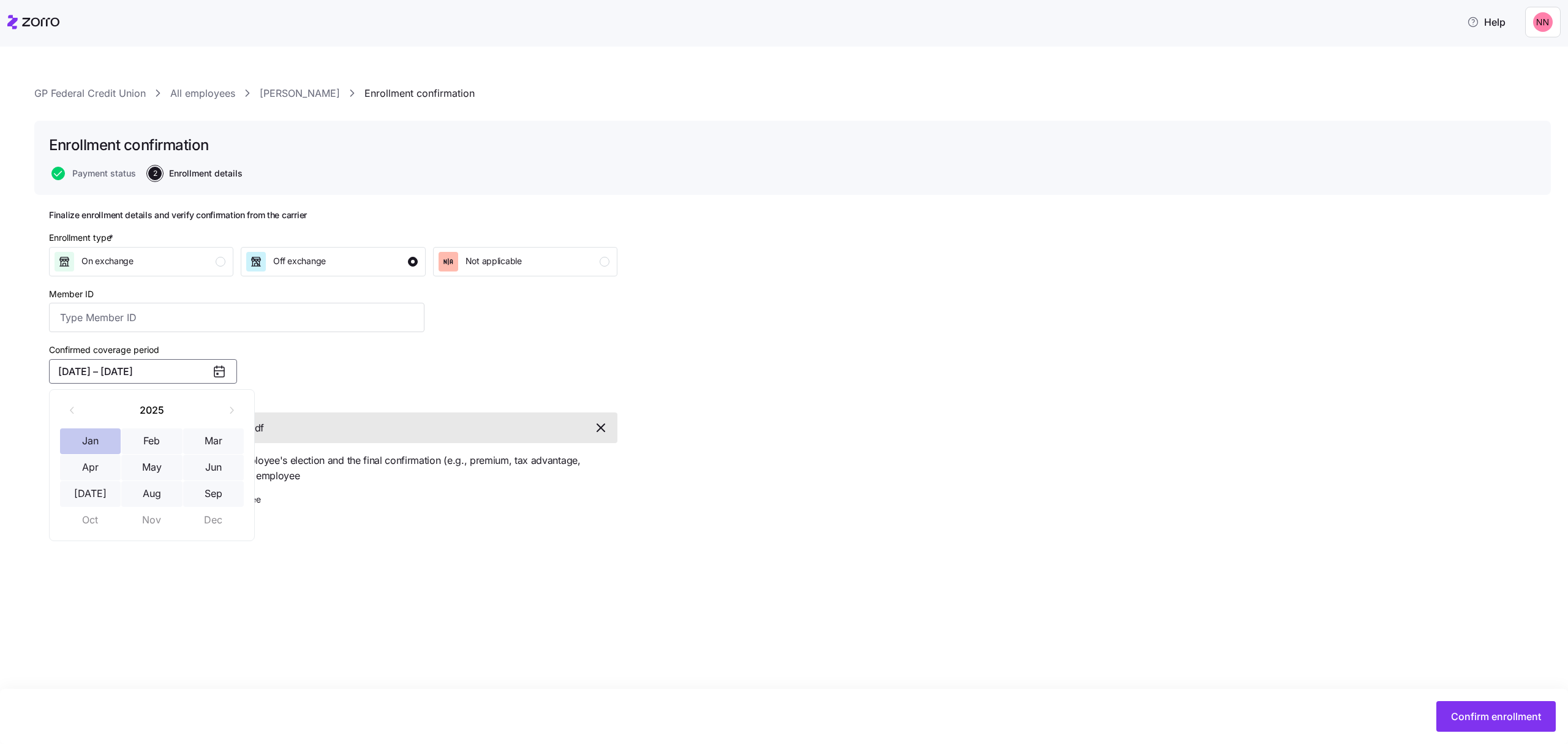
click at [98, 435] on button "Jan" at bounding box center [91, 441] width 61 height 26
click at [219, 489] on button "Sep" at bounding box center [214, 494] width 61 height 26
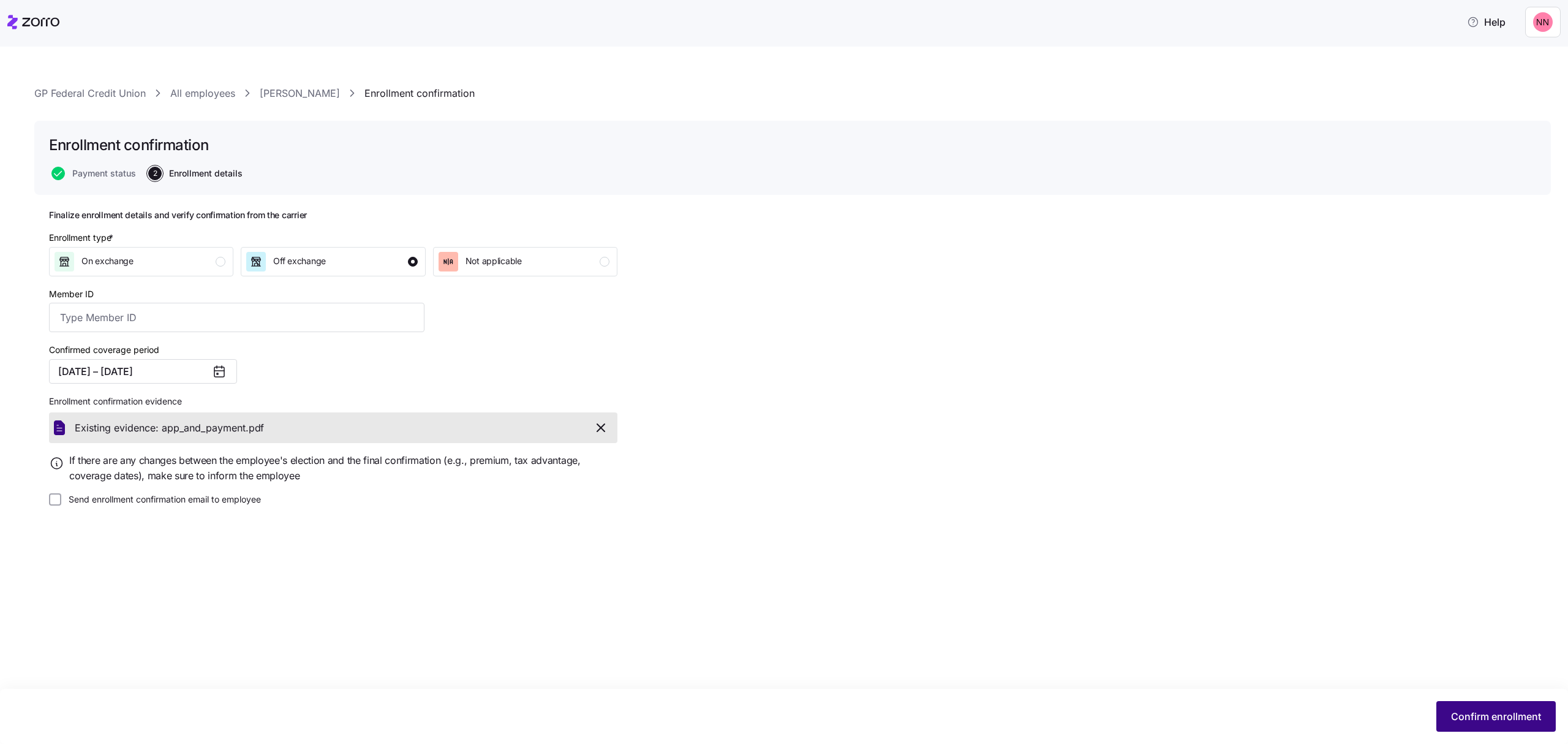
click at [1502, 715] on span "Confirm enrollment" at bounding box center [1496, 716] width 90 height 15
